Goal: Check status: Check status

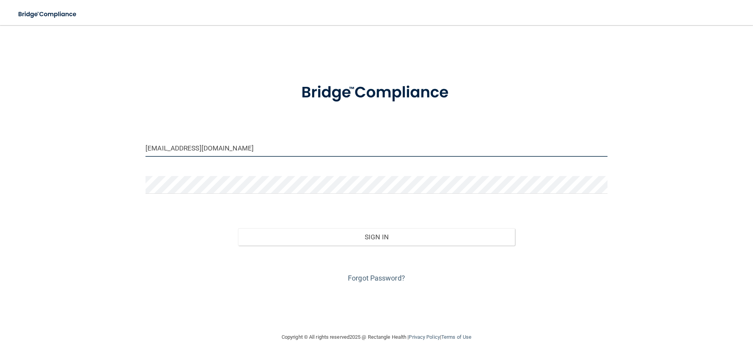
click at [257, 155] on input "[EMAIL_ADDRESS][DOMAIN_NAME]" at bounding box center [377, 148] width 462 height 18
drag, startPoint x: 253, startPoint y: 144, endPoint x: 64, endPoint y: 143, distance: 189.2
click at [64, 143] on div "[EMAIL_ADDRESS][DOMAIN_NAME] Invalid email/password. You don't have permission …" at bounding box center [377, 178] width 722 height 291
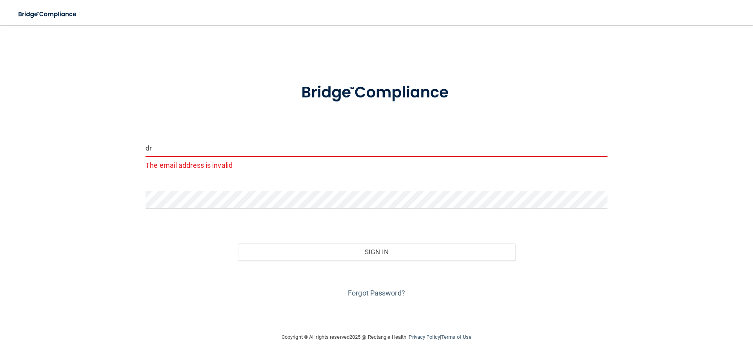
type input "[EMAIL_ADDRESS][DOMAIN_NAME]"
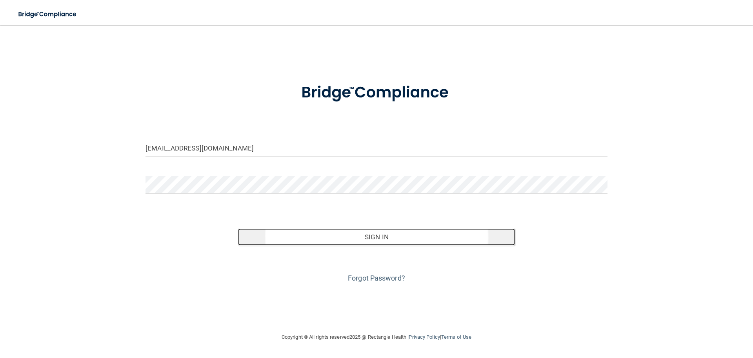
click at [376, 234] on button "Sign In" at bounding box center [376, 236] width 277 height 17
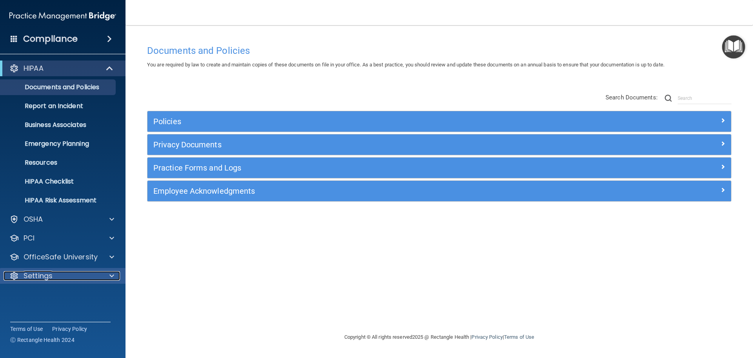
click at [112, 277] on span at bounding box center [111, 275] width 5 height 9
click at [115, 276] on div at bounding box center [111, 275] width 20 height 9
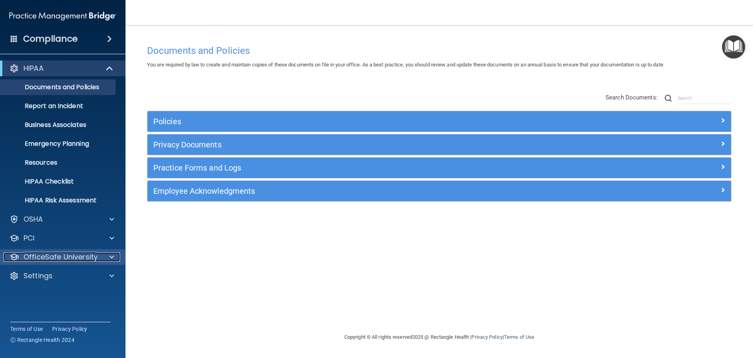
click at [115, 255] on div at bounding box center [111, 256] width 20 height 9
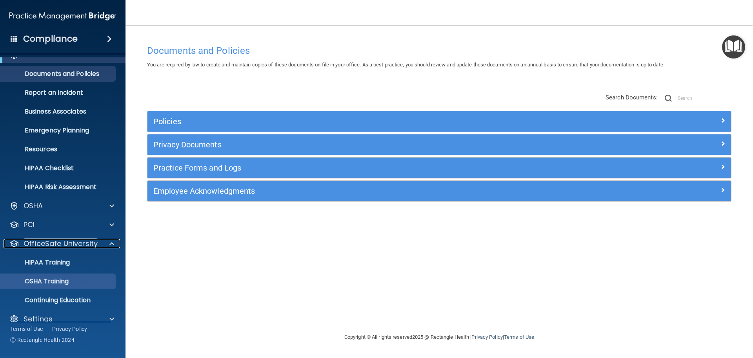
scroll to position [25, 0]
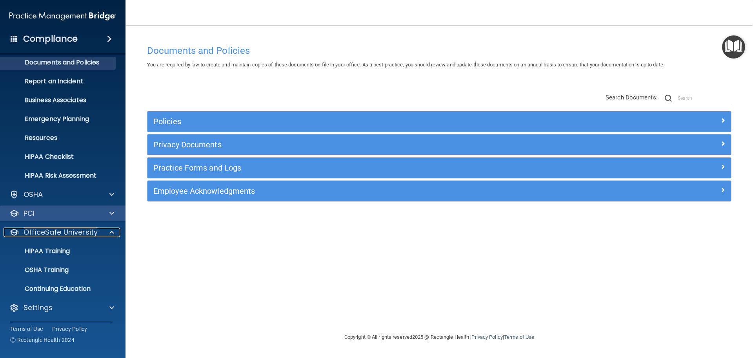
click at [105, 229] on div at bounding box center [111, 231] width 20 height 9
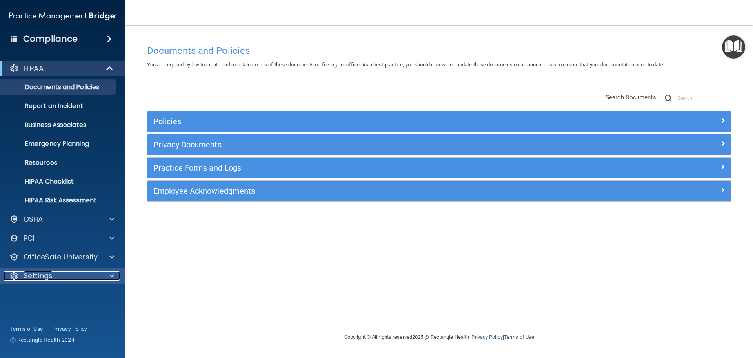
click at [111, 277] on span at bounding box center [111, 275] width 5 height 9
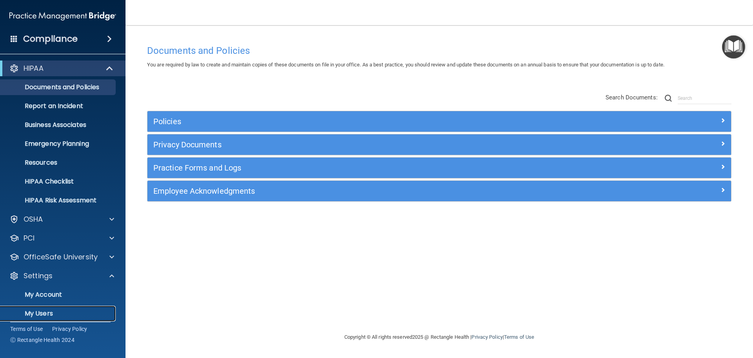
click at [46, 312] on p "My Users" at bounding box center [58, 313] width 107 height 8
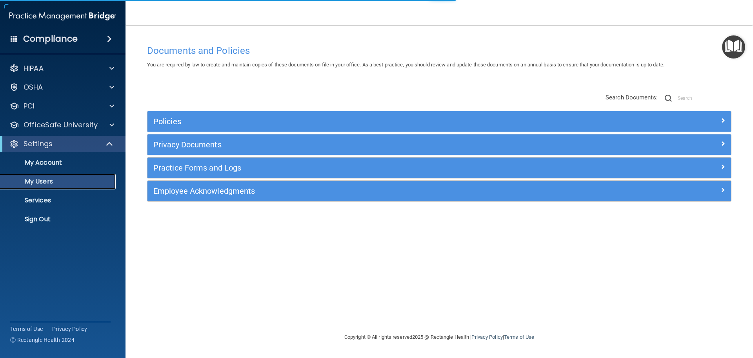
select select "20"
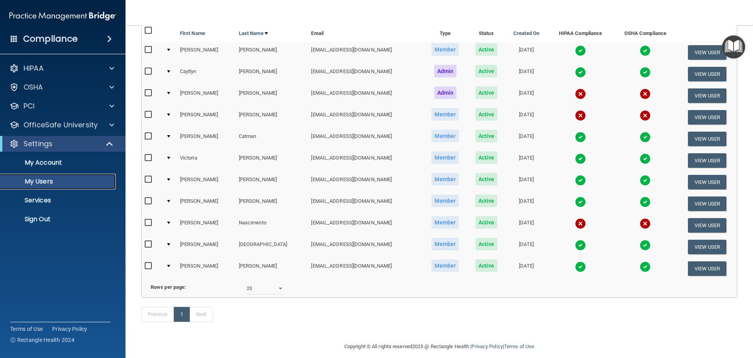
scroll to position [39, 0]
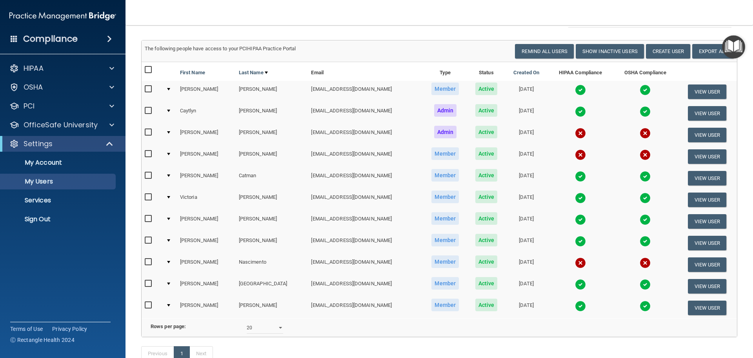
click at [148, 261] on input "checkbox" at bounding box center [149, 262] width 9 height 6
checkbox input "true"
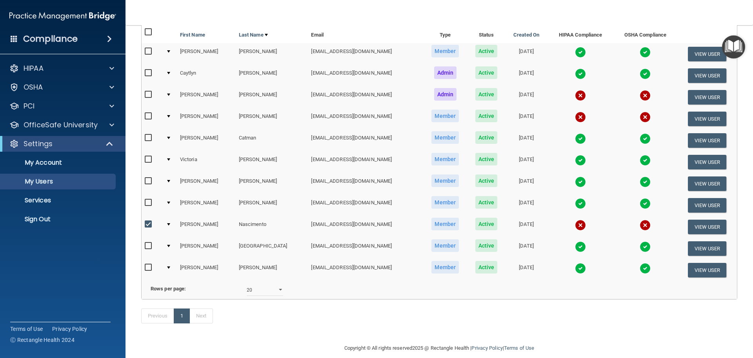
scroll to position [78, 0]
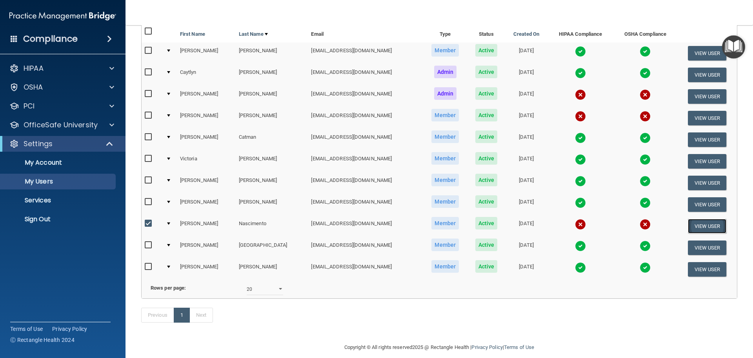
click at [697, 226] on button "View User" at bounding box center [707, 226] width 39 height 15
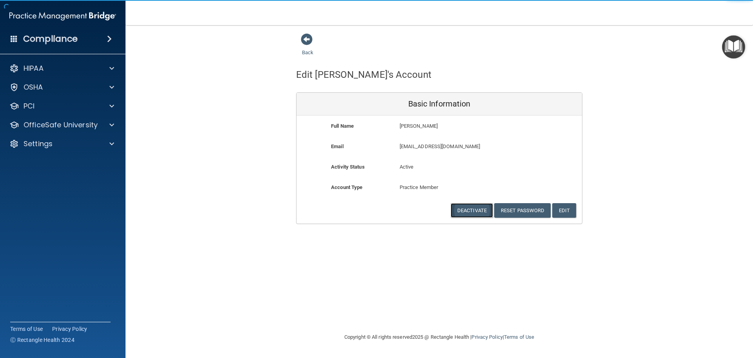
click at [478, 215] on button "Deactivate" at bounding box center [472, 210] width 42 height 15
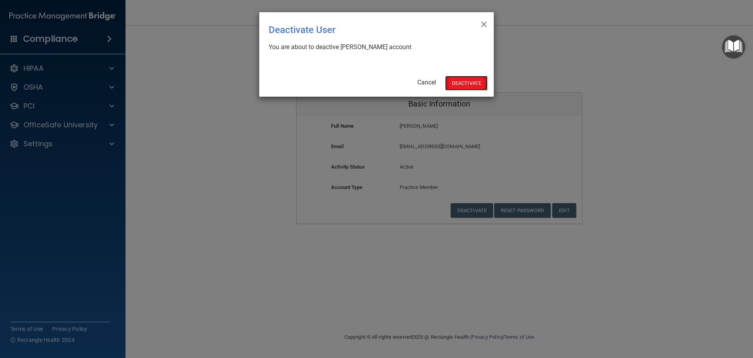
click at [459, 83] on button "Deactivate" at bounding box center [466, 83] width 42 height 15
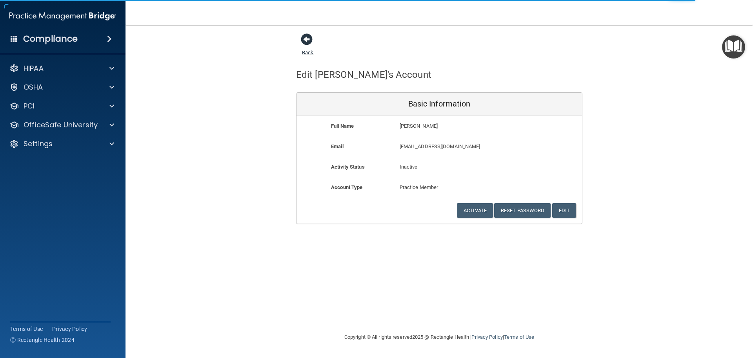
click at [306, 41] on span at bounding box center [307, 39] width 12 height 12
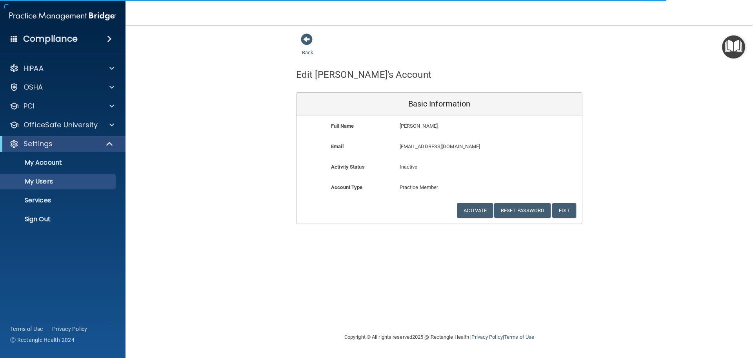
select select "20"
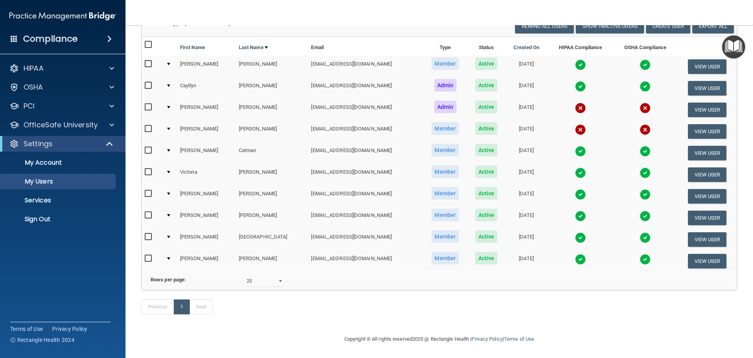
scroll to position [37, 0]
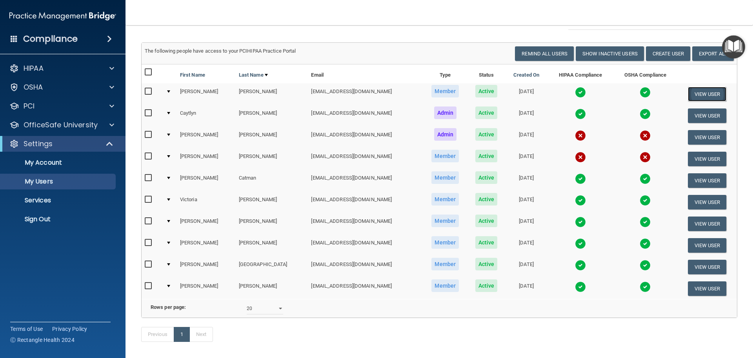
click at [709, 94] on button "View User" at bounding box center [707, 94] width 39 height 15
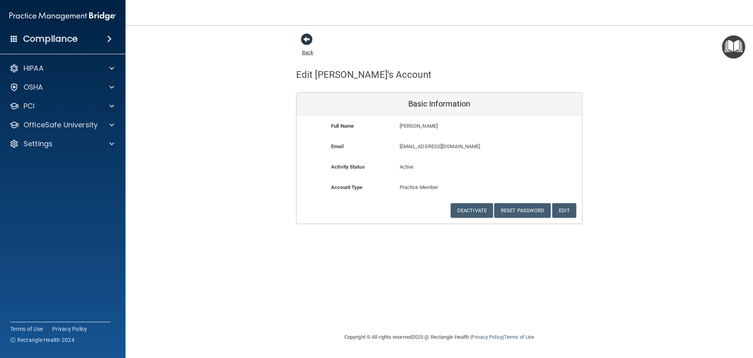
click at [307, 38] on span at bounding box center [307, 39] width 12 height 12
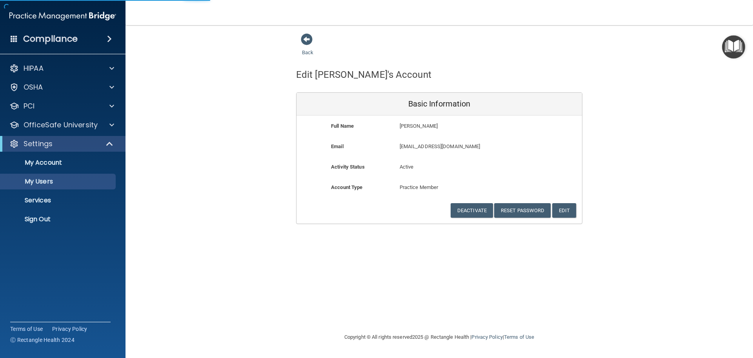
select select "20"
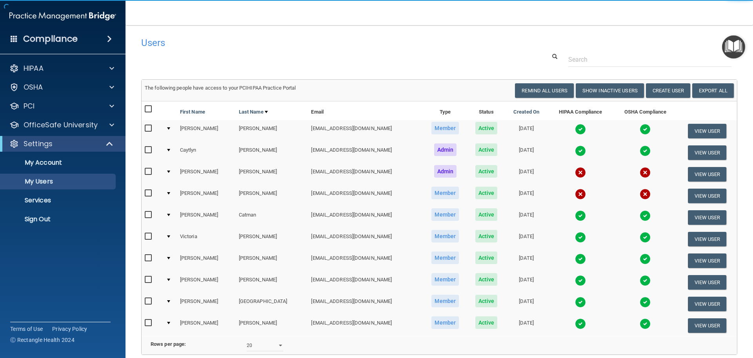
click at [575, 130] on img at bounding box center [580, 129] width 11 height 11
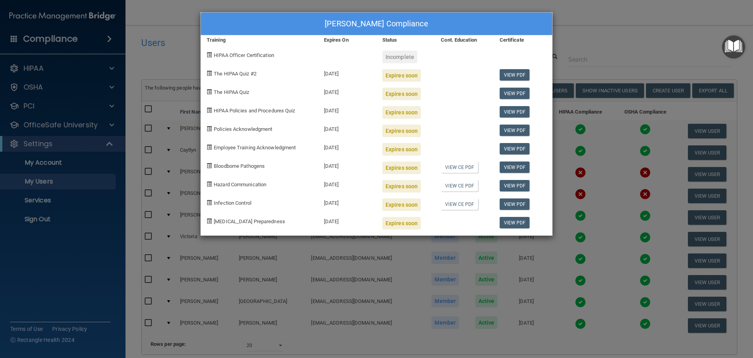
click at [590, 18] on div "Andrea Andazola's Compliance Training Expires On Status Cont. Education Certifi…" at bounding box center [376, 179] width 753 height 358
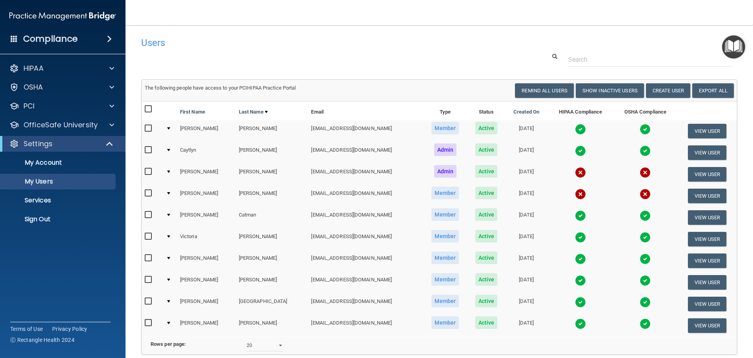
click at [575, 302] on img at bounding box center [580, 301] width 11 height 11
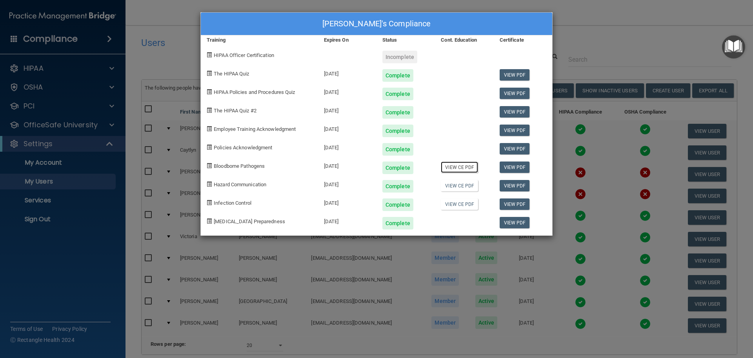
click at [469, 167] on link "View CE PDF" at bounding box center [459, 166] width 37 height 11
click at [456, 186] on link "View CE PDF" at bounding box center [459, 185] width 37 height 11
click at [469, 208] on link "View CE PDF" at bounding box center [459, 203] width 37 height 11
click at [591, 22] on div "Jolene Peru's Compliance Training Expires On Status Cont. Education Certificate…" at bounding box center [376, 179] width 753 height 358
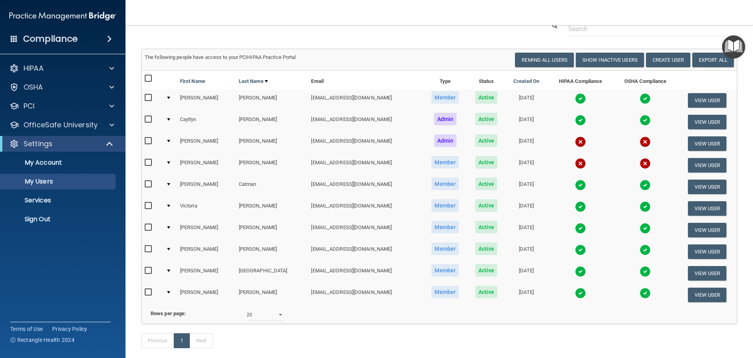
scroll to position [76, 0]
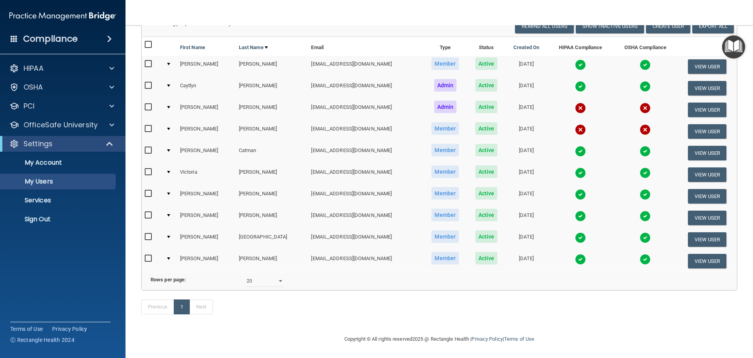
click at [575, 146] on img at bounding box center [580, 151] width 11 height 11
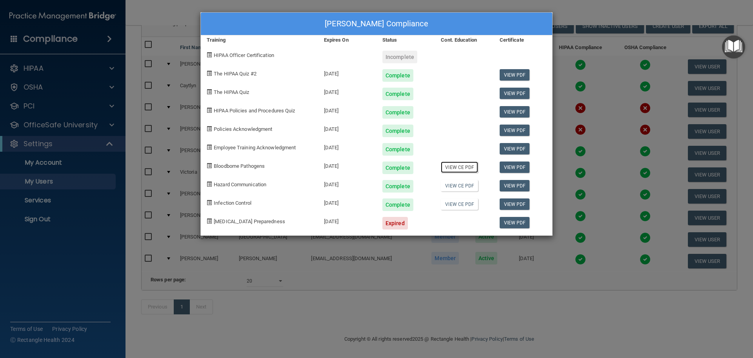
click at [456, 168] on link "View CE PDF" at bounding box center [459, 166] width 37 height 11
click at [460, 186] on link "View CE PDF" at bounding box center [459, 185] width 37 height 11
click at [476, 207] on link "View CE PDF" at bounding box center [459, 203] width 37 height 11
